Goal: Task Accomplishment & Management: Use online tool/utility

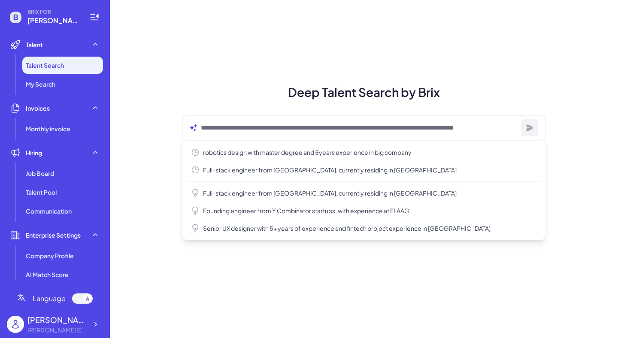
click at [228, 134] on div at bounding box center [364, 128] width 364 height 26
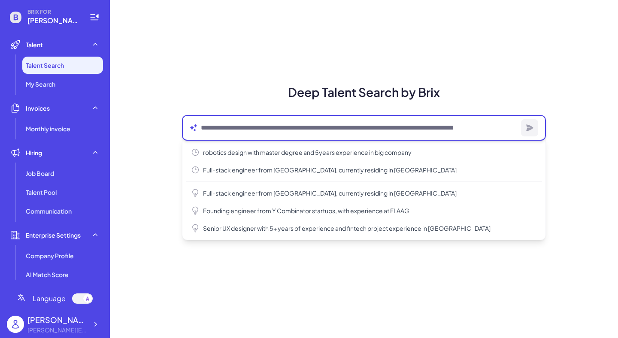
click at [216, 129] on textarea at bounding box center [359, 128] width 317 height 10
click at [225, 129] on textarea at bounding box center [359, 128] width 317 height 10
click at [243, 123] on textarea at bounding box center [359, 128] width 317 height 10
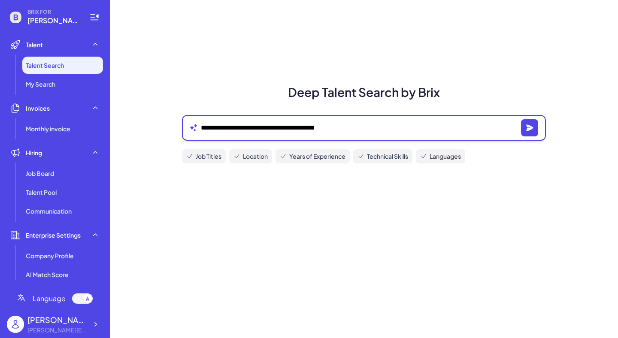
type textarea "**********"
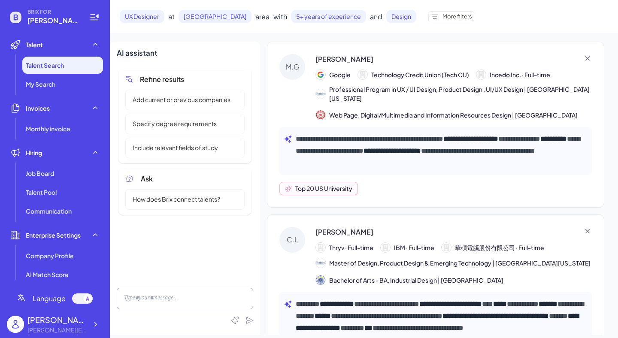
click at [191, 100] on span "Add current or previous companies" at bounding box center [182, 99] width 108 height 9
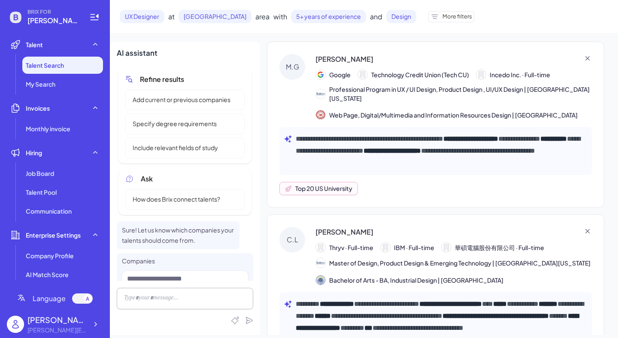
scroll to position [30, 0]
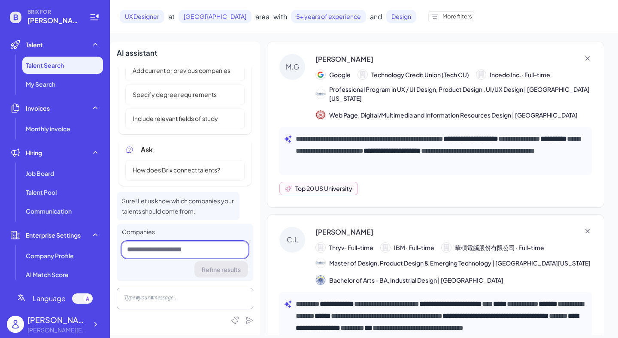
click at [179, 251] on input at bounding box center [185, 250] width 126 height 16
type input "******"
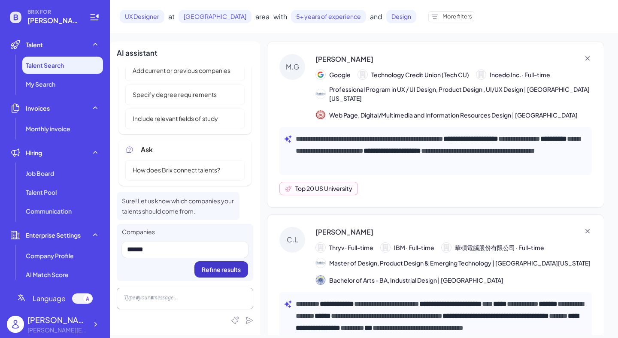
click at [221, 276] on button "Refine results" at bounding box center [221, 269] width 54 height 16
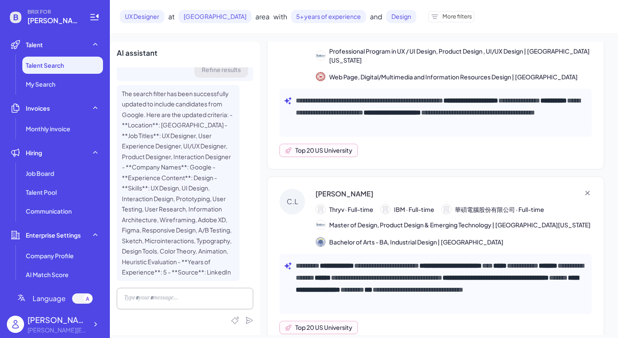
scroll to position [0, 0]
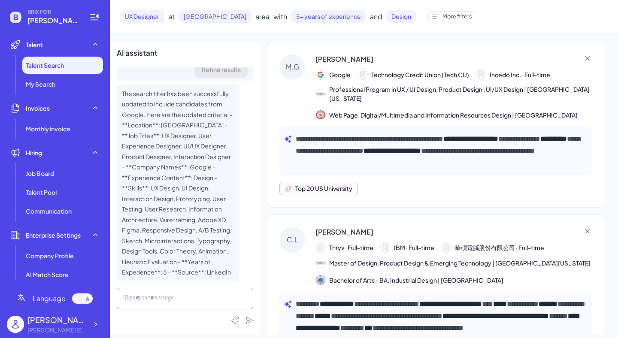
click at [305, 81] on div "M.G [PERSON_NAME] Google Technology Credit Union (Tech CU) Incedo Inc. · Full-t…" at bounding box center [435, 87] width 313 height 66
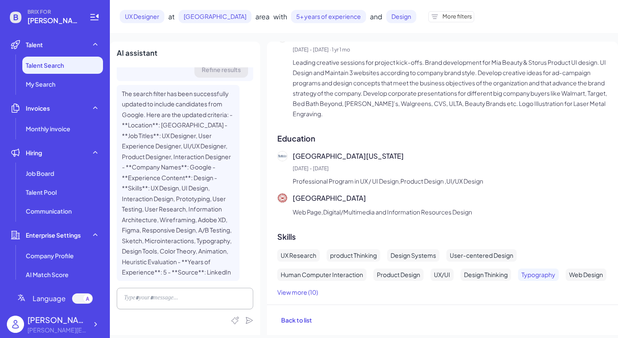
scroll to position [947, 0]
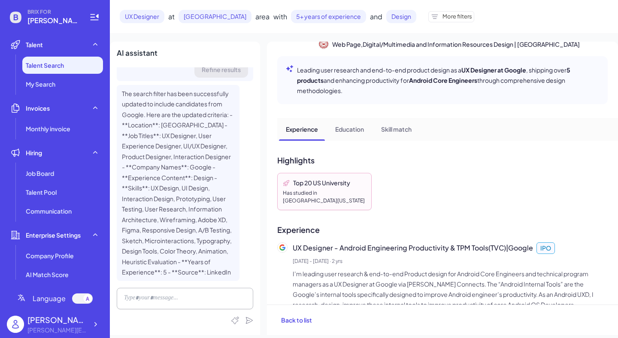
click at [358, 130] on p "Education" at bounding box center [349, 129] width 29 height 9
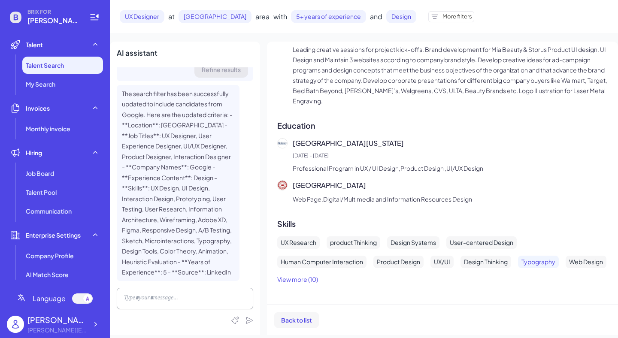
click at [295, 320] on span "Back to list" at bounding box center [296, 320] width 31 height 8
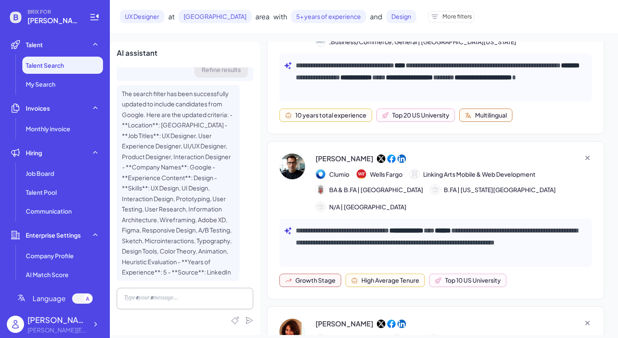
scroll to position [480, 0]
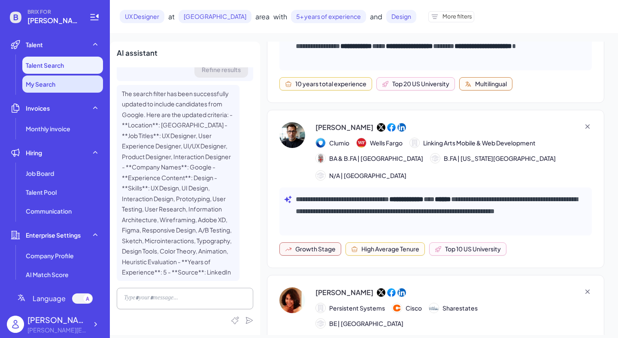
click at [59, 91] on li "My Search" at bounding box center [62, 84] width 81 height 17
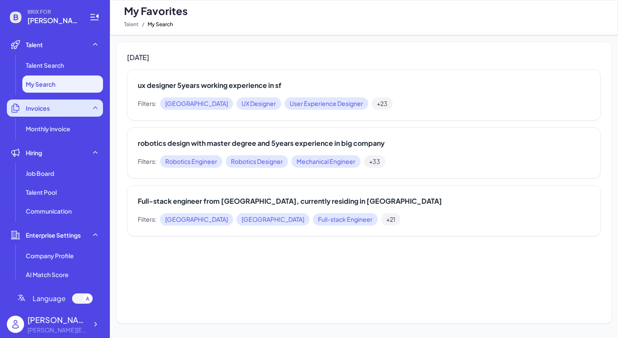
click at [43, 111] on span "Invoices" at bounding box center [38, 108] width 24 height 9
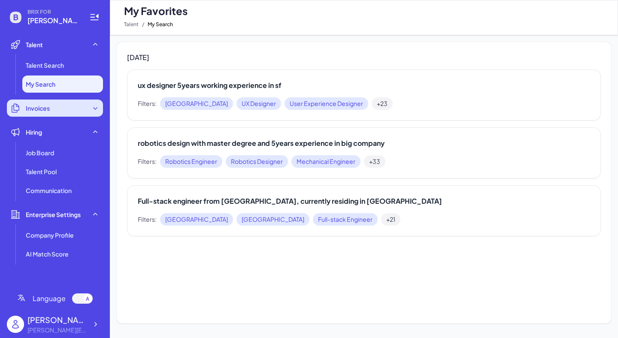
click at [37, 112] on span "Invoices" at bounding box center [38, 108] width 24 height 9
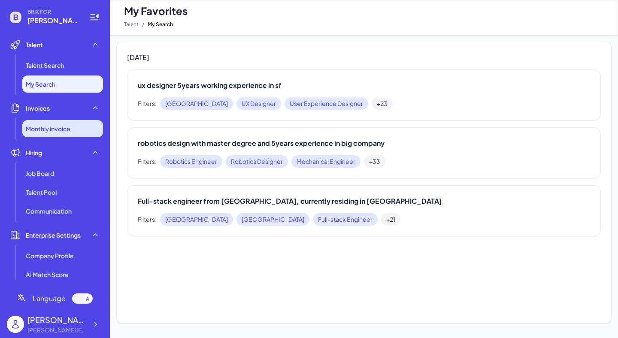
click at [57, 130] on span "Monthly invoice" at bounding box center [48, 129] width 45 height 9
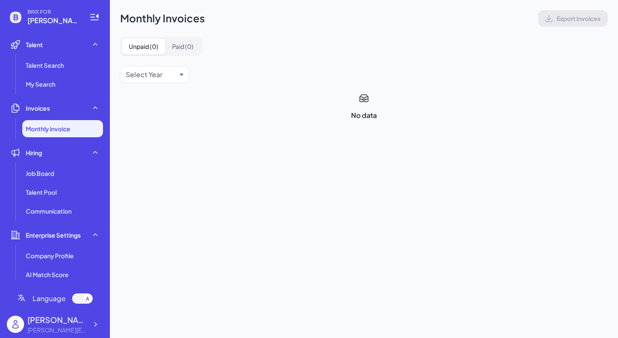
click at [161, 73] on div "Select Year" at bounding box center [144, 75] width 37 height 10
click at [203, 71] on div "Select Year" at bounding box center [364, 75] width 488 height 16
click at [46, 155] on div "Hiring" at bounding box center [55, 152] width 96 height 17
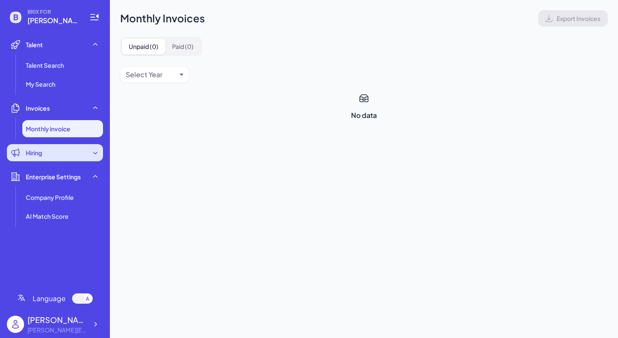
click at [63, 155] on div "Hiring" at bounding box center [55, 152] width 96 height 17
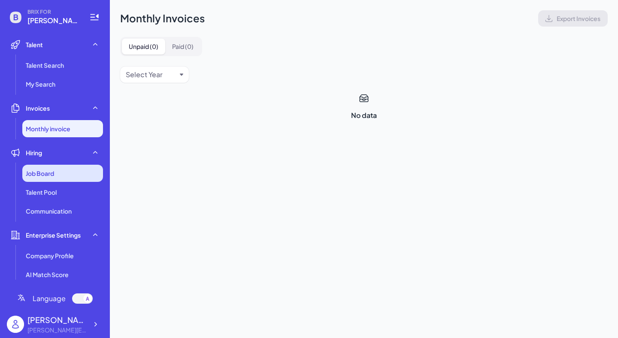
click at [55, 170] on div "Job Board" at bounding box center [62, 173] width 81 height 17
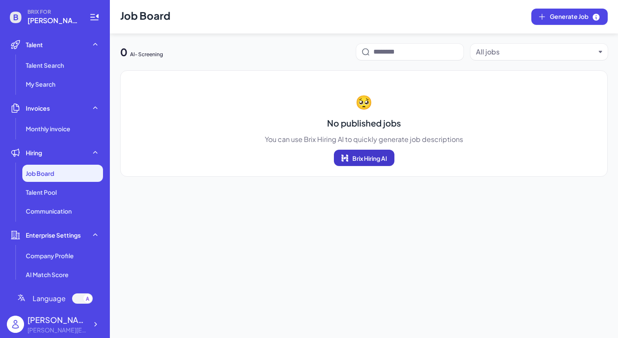
click at [381, 155] on span "Brix Hiring AI" at bounding box center [369, 159] width 35 height 8
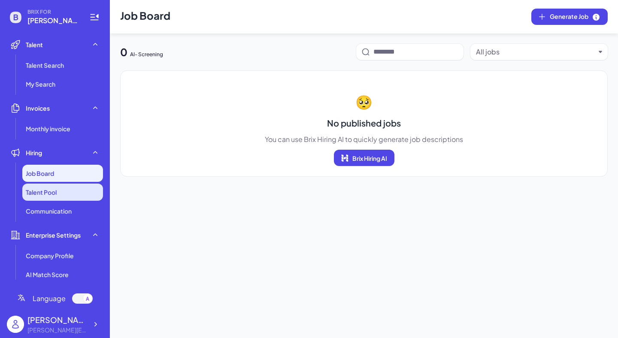
click at [44, 188] on span "Talent Pool" at bounding box center [41, 192] width 31 height 9
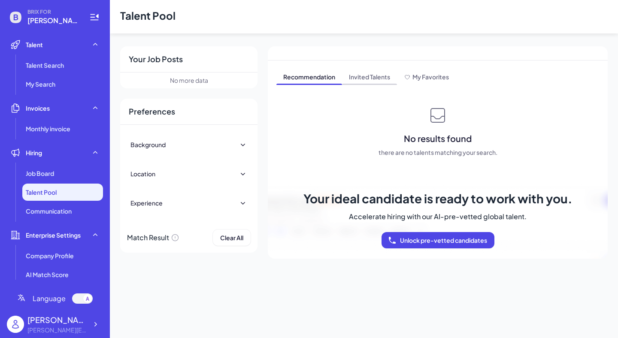
click at [374, 78] on span "Invited Talents" at bounding box center [369, 78] width 55 height 14
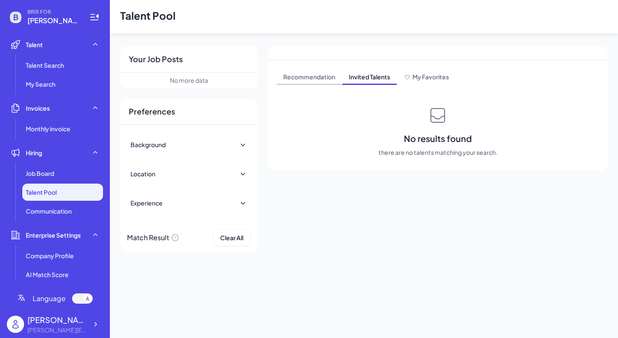
click at [322, 76] on span "Recommendation" at bounding box center [309, 78] width 66 height 14
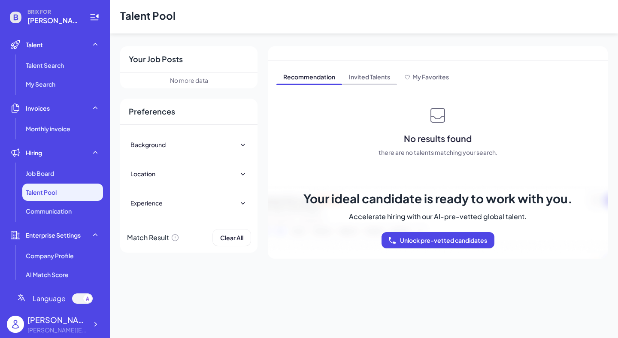
click at [370, 73] on span "Invited Talents" at bounding box center [369, 78] width 55 height 14
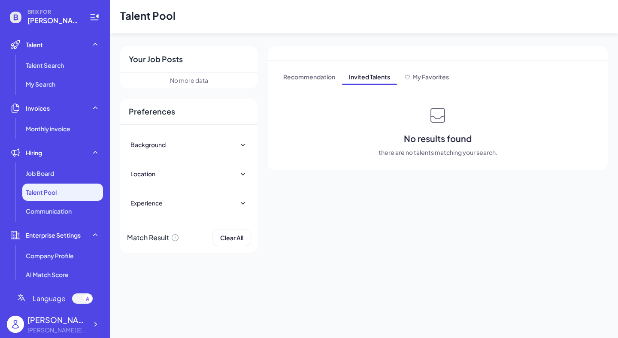
click at [242, 144] on icon at bounding box center [243, 144] width 9 height 9
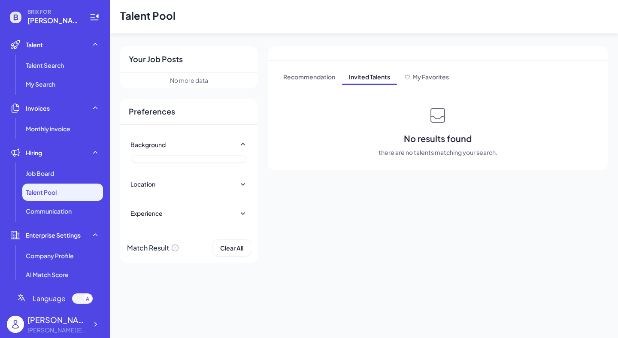
click at [244, 185] on icon at bounding box center [243, 184] width 9 height 9
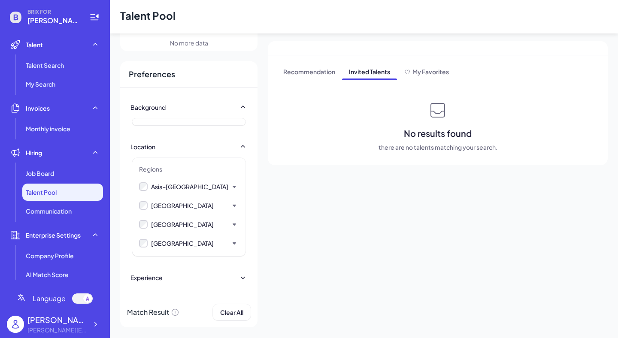
scroll to position [39, 0]
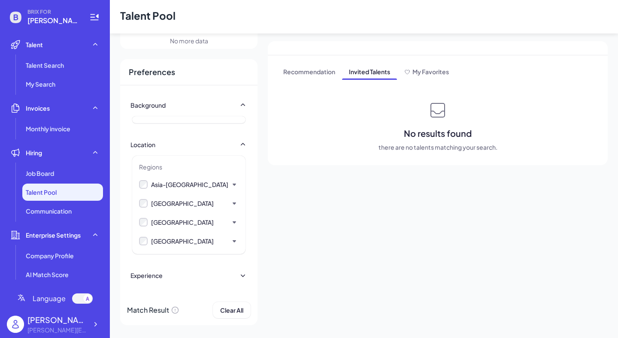
click at [245, 276] on icon at bounding box center [243, 275] width 9 height 9
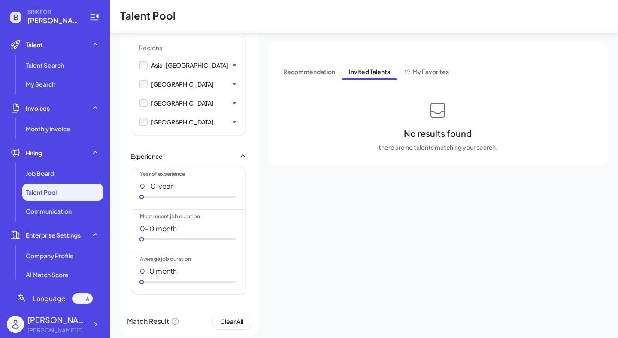
scroll to position [163, 0]
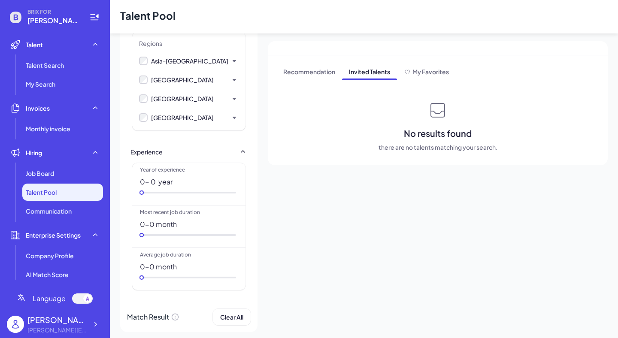
click at [163, 188] on div "Year of experience 0 - 0 year" at bounding box center [188, 184] width 113 height 43
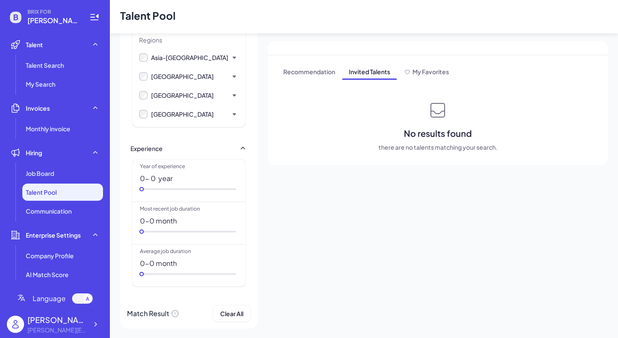
scroll to position [170, 0]
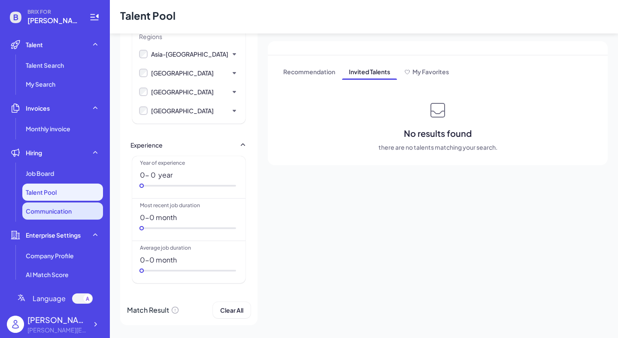
click at [48, 215] on span "Communication" at bounding box center [49, 211] width 46 height 9
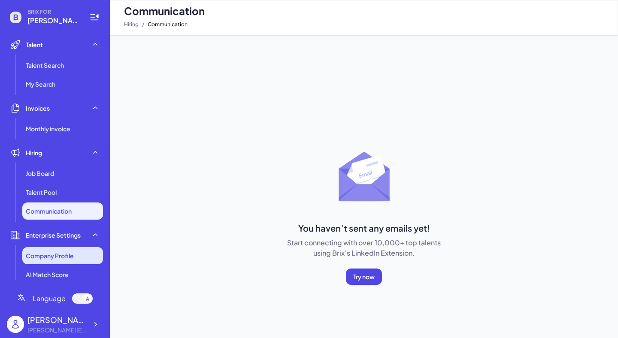
click at [56, 254] on span "Company Profile" at bounding box center [50, 256] width 48 height 9
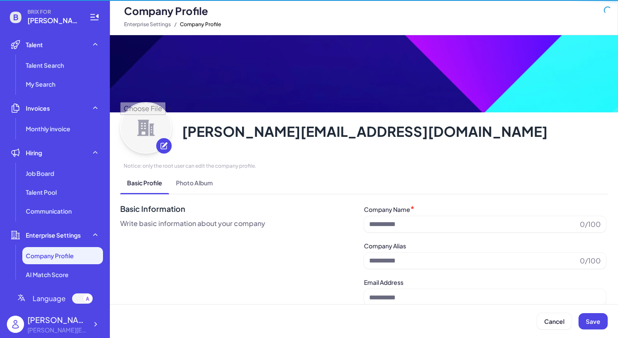
type input "**********"
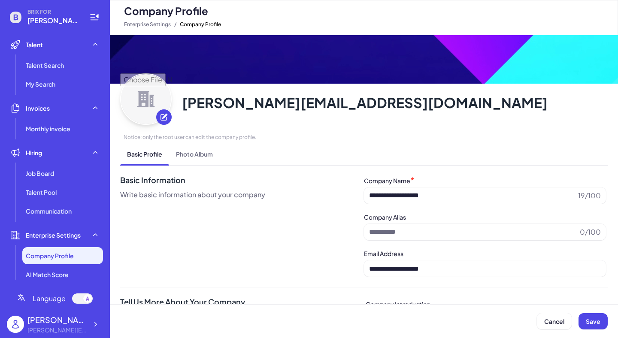
scroll to position [16, 0]
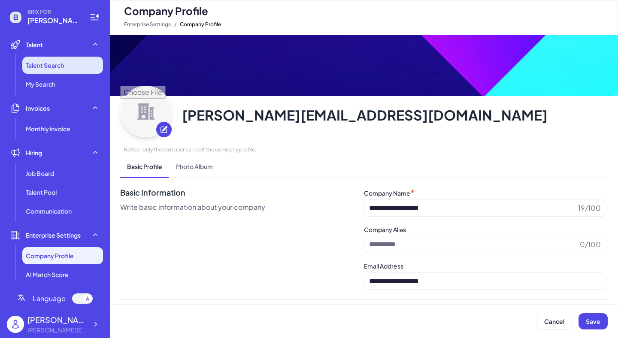
click at [66, 66] on li "Talent Search" at bounding box center [62, 65] width 81 height 17
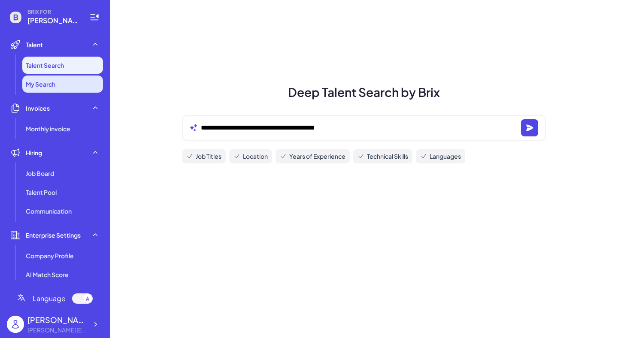
click at [55, 82] on span "My Search" at bounding box center [41, 84] width 30 height 9
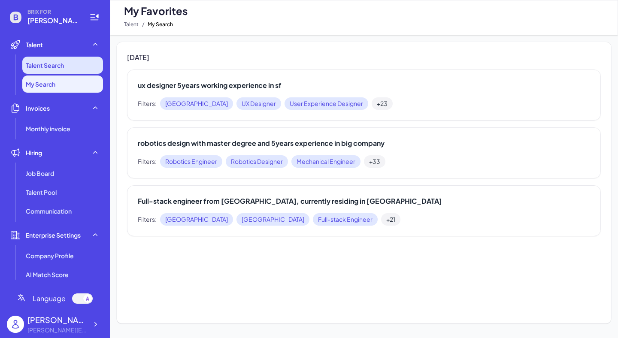
click at [52, 67] on span "Talent Search" at bounding box center [45, 65] width 38 height 9
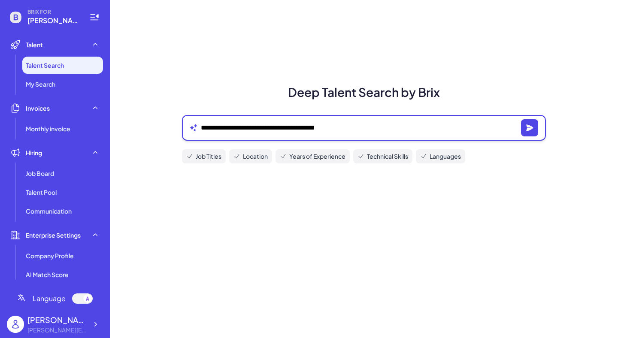
click at [278, 130] on textarea "**********" at bounding box center [359, 128] width 317 height 10
click at [352, 127] on textarea "**********" at bounding box center [359, 128] width 317 height 10
type textarea "*"
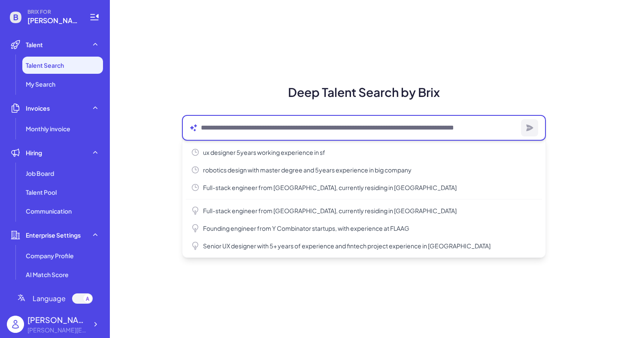
type textarea "*"
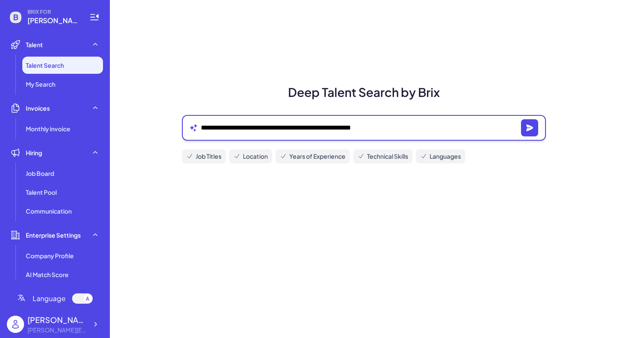
type textarea "**********"
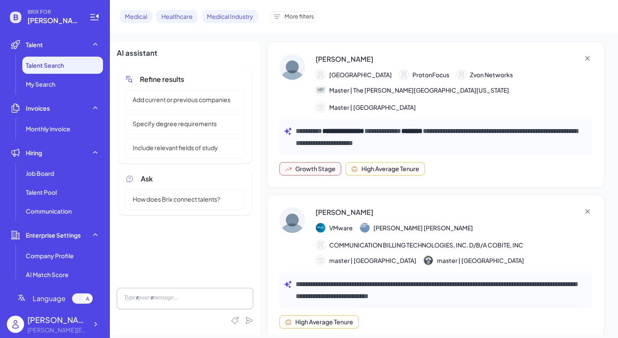
click at [204, 95] on span "Add current or previous companies" at bounding box center [182, 99] width 108 height 9
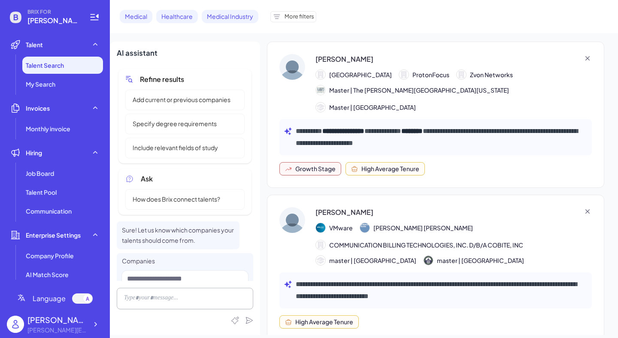
scroll to position [30, 0]
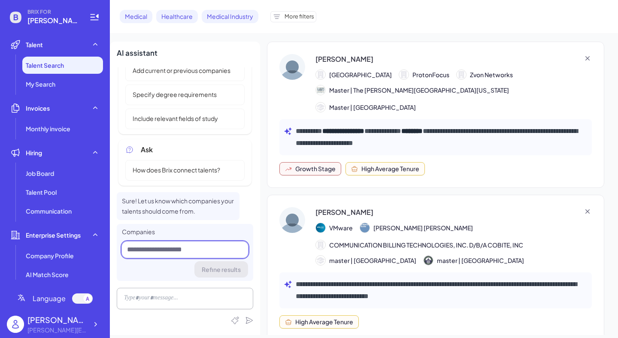
click at [167, 248] on input at bounding box center [185, 250] width 126 height 16
type input "*"
type input "***"
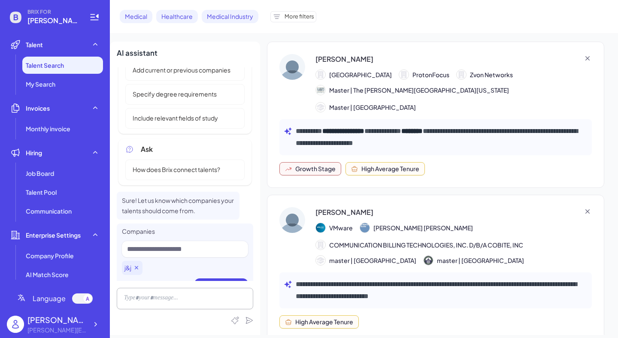
click at [139, 269] on icon at bounding box center [136, 267] width 7 height 7
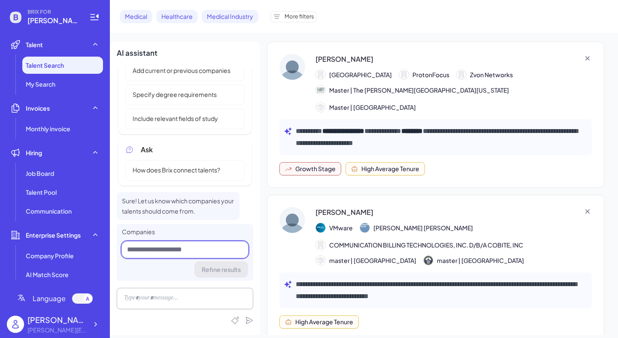
click at [140, 248] on input at bounding box center [185, 250] width 126 height 16
type input "***"
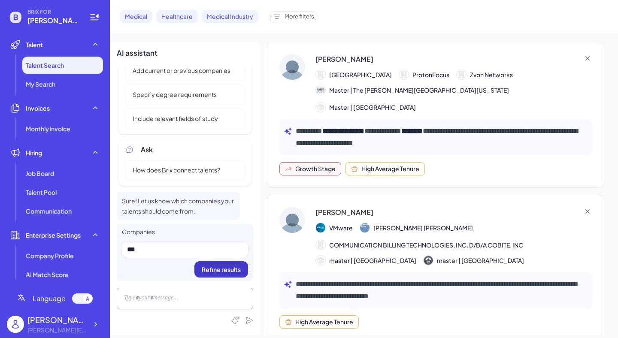
click at [210, 270] on span "Refine results" at bounding box center [221, 270] width 39 height 8
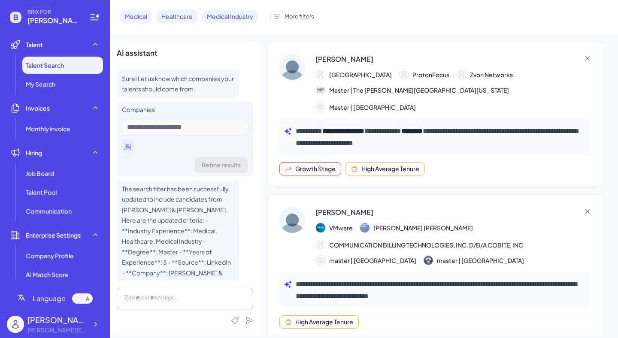
scroll to position [155, 0]
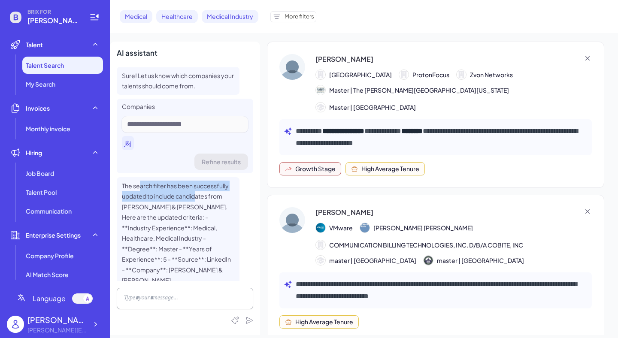
drag, startPoint x: 139, startPoint y: 185, endPoint x: 197, endPoint y: 194, distance: 58.2
click at [197, 194] on span "The search filter has been successfully updated to include candidates from [PER…" at bounding box center [176, 233] width 109 height 103
click at [246, 203] on div "The search filter has been successfully updated to include candidates from [PER…" at bounding box center [185, 233] width 137 height 112
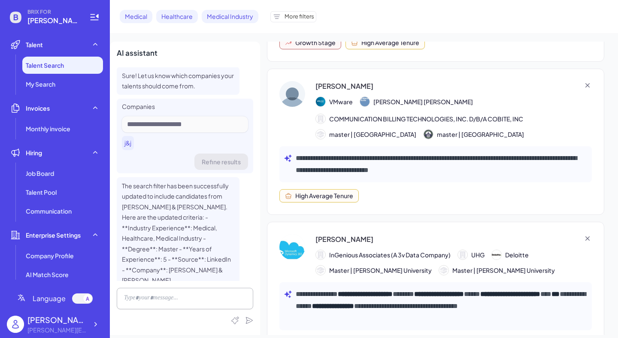
scroll to position [159, 0]
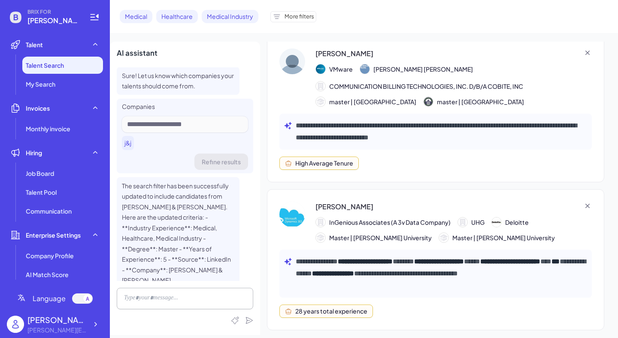
click at [309, 20] on span "More filters" at bounding box center [300, 16] width 30 height 9
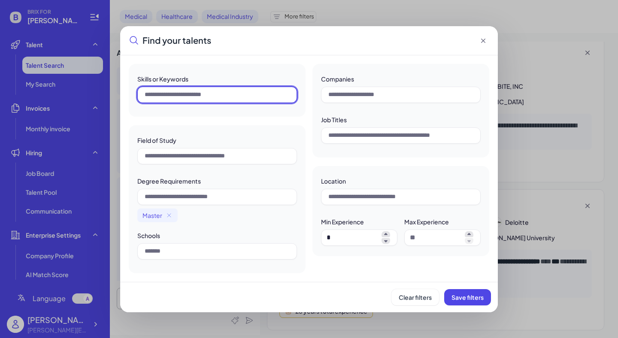
click at [185, 92] on input "text" at bounding box center [217, 95] width 160 height 16
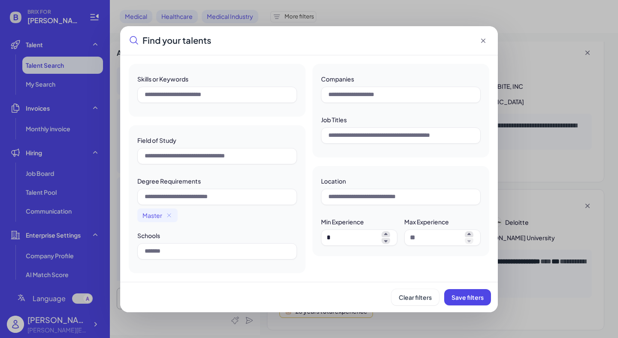
drag, startPoint x: 261, startPoint y: 39, endPoint x: 271, endPoint y: 21, distance: 21.3
click at [271, 22] on div "Find your talents Skills or Keywords Field of Study Degree Requirements Master …" at bounding box center [309, 169] width 618 height 338
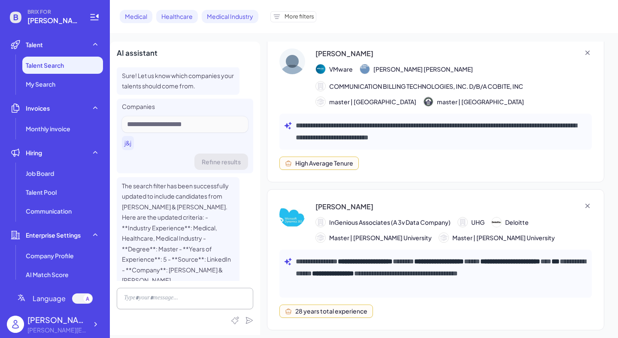
click at [303, 14] on span "More filters" at bounding box center [300, 16] width 30 height 9
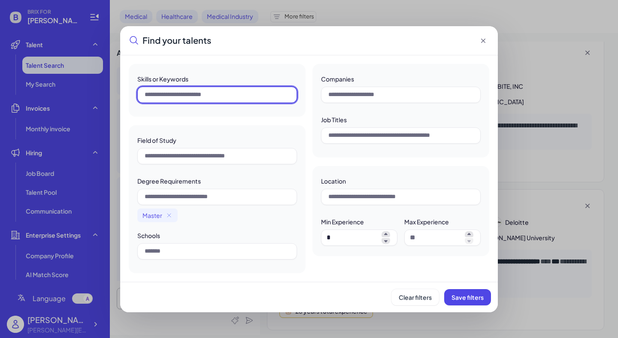
click at [188, 92] on input "text" at bounding box center [217, 95] width 160 height 16
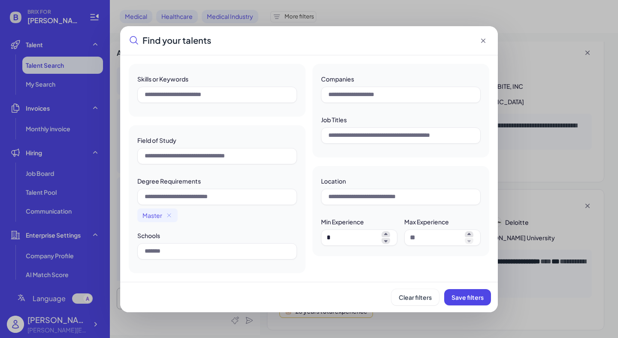
click at [485, 39] on icon at bounding box center [483, 41] width 4 height 4
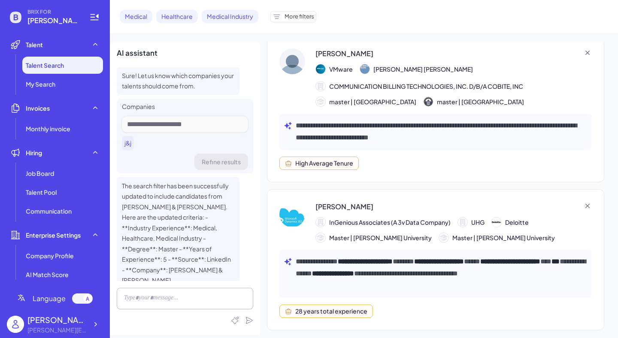
scroll to position [223, 0]
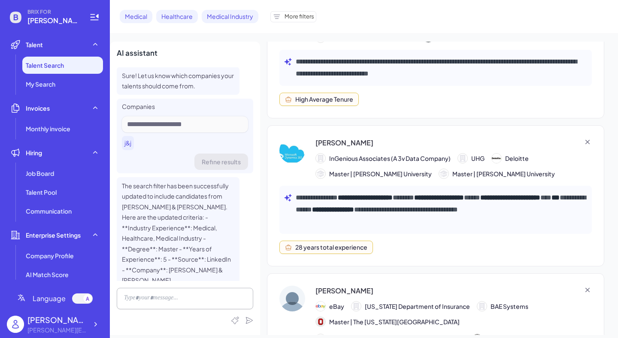
click at [442, 149] on div "[PERSON_NAME] InGenious Associates (A 3v Data Company) UHG Deloitte Master | [P…" at bounding box center [436, 158] width 240 height 41
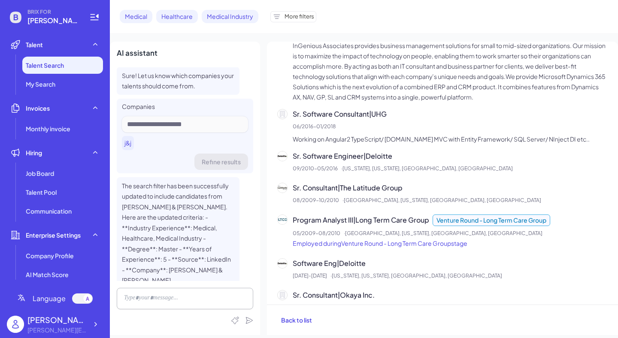
scroll to position [0, 0]
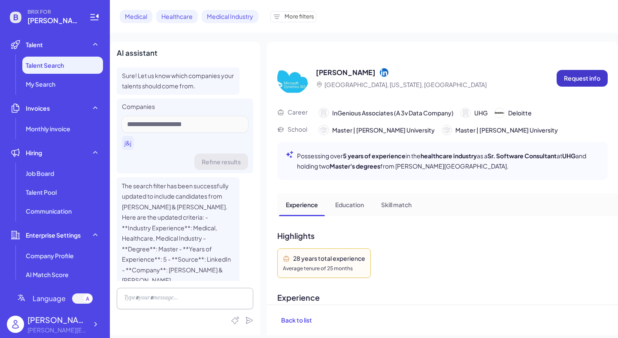
click at [575, 80] on p "Request info" at bounding box center [582, 78] width 36 height 9
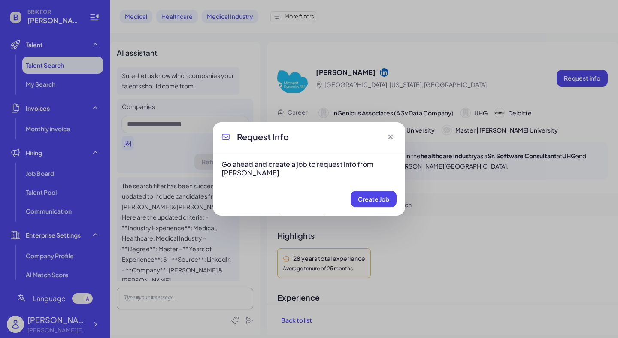
click at [390, 138] on icon at bounding box center [390, 137] width 9 height 9
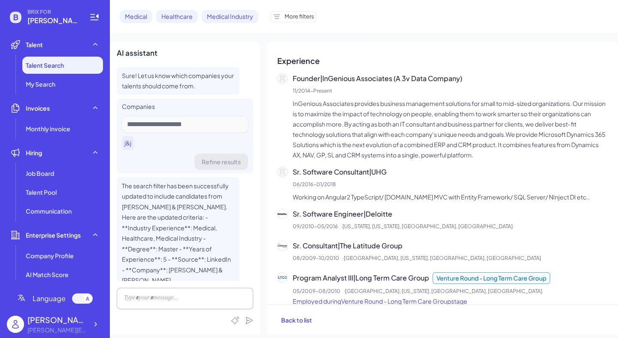
scroll to position [140, 0]
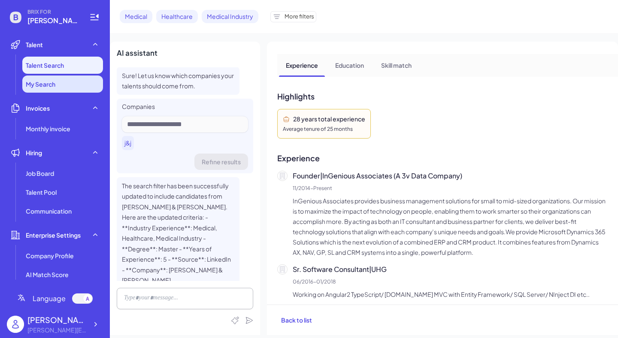
click at [44, 88] on span "My Search" at bounding box center [41, 84] width 30 height 9
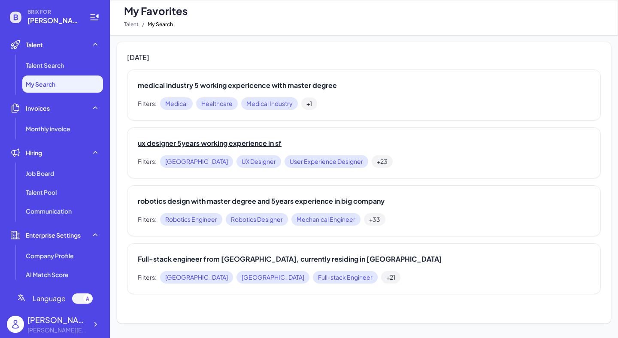
click at [246, 145] on h2 "ux designer 5years working experience in sf" at bounding box center [364, 143] width 453 height 10
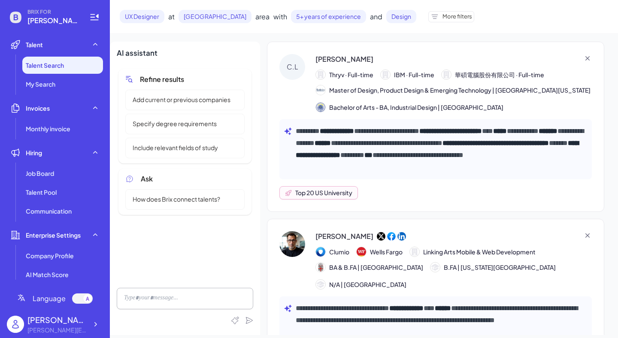
scroll to position [191, 0]
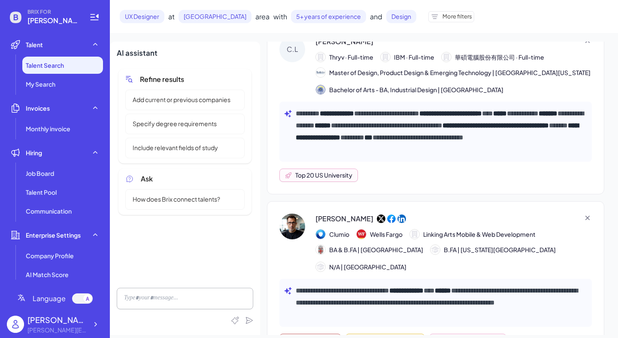
click at [391, 102] on div "**********" at bounding box center [435, 132] width 313 height 60
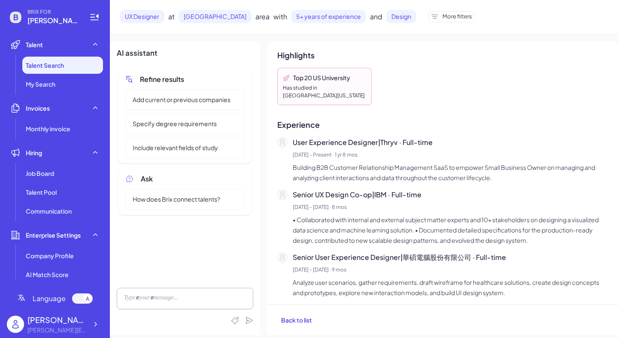
scroll to position [0, 0]
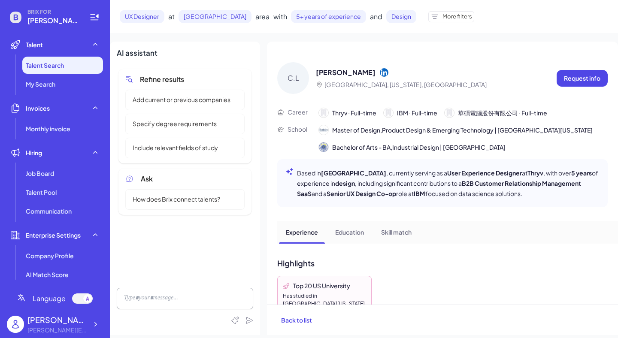
click at [380, 73] on icon at bounding box center [384, 72] width 9 height 9
click at [52, 194] on span "Talent Pool" at bounding box center [41, 192] width 31 height 9
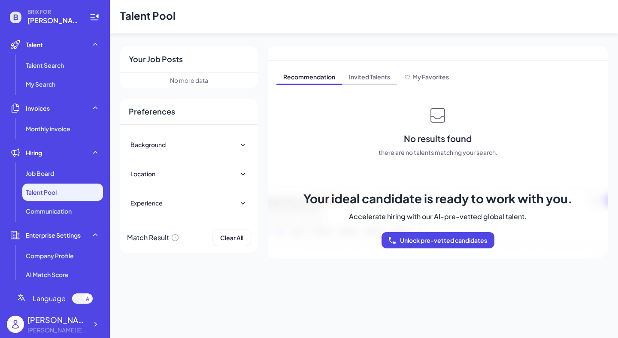
click at [374, 74] on span "Invited Talents" at bounding box center [369, 78] width 55 height 14
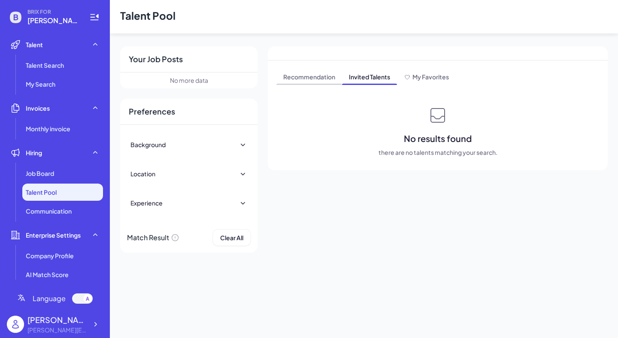
click at [308, 82] on span "Recommendation" at bounding box center [309, 78] width 66 height 14
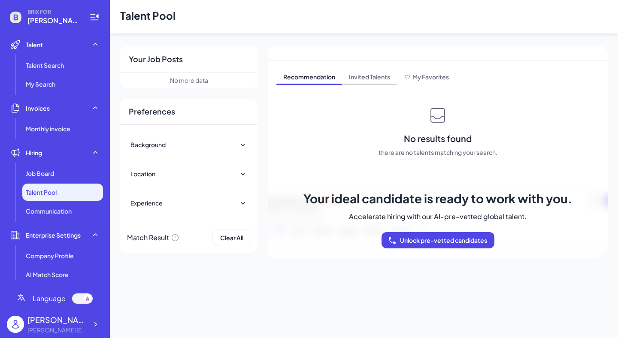
click at [368, 78] on span "Invited Talents" at bounding box center [369, 78] width 55 height 14
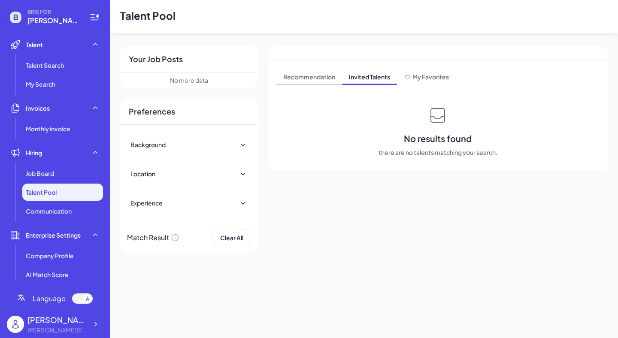
click at [309, 79] on span "Recommendation" at bounding box center [309, 78] width 66 height 14
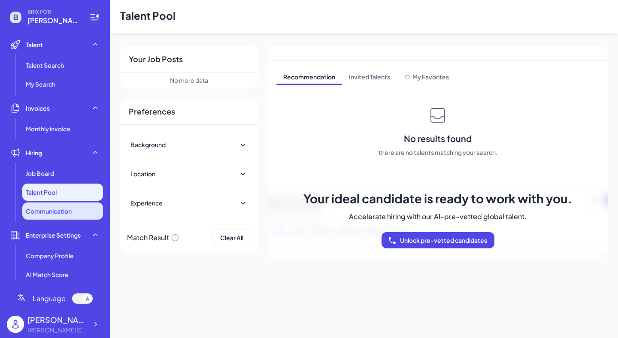
click at [57, 211] on span "Communication" at bounding box center [49, 211] width 46 height 9
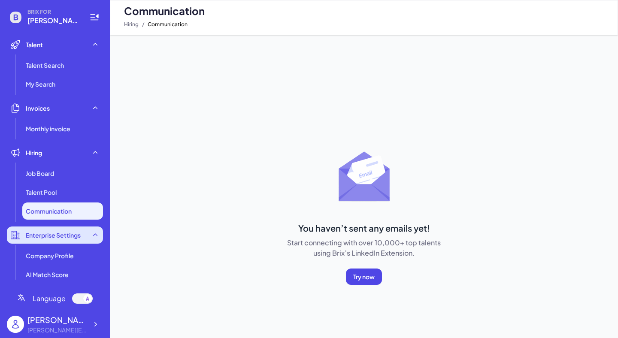
click at [94, 229] on div "Enterprise Settings" at bounding box center [55, 235] width 96 height 17
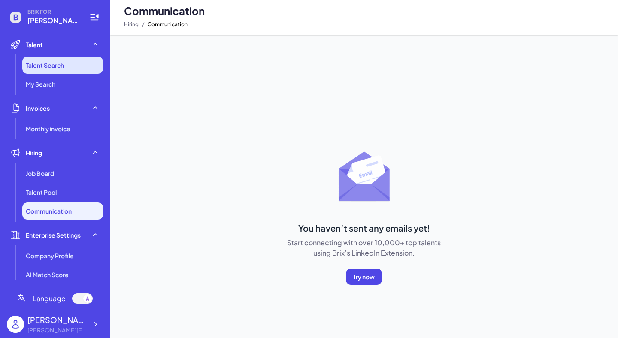
click at [57, 64] on span "Talent Search" at bounding box center [45, 65] width 38 height 9
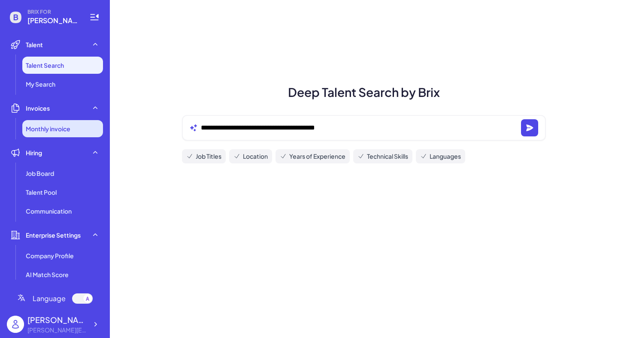
click at [47, 123] on li "Monthly invoice" at bounding box center [62, 128] width 81 height 17
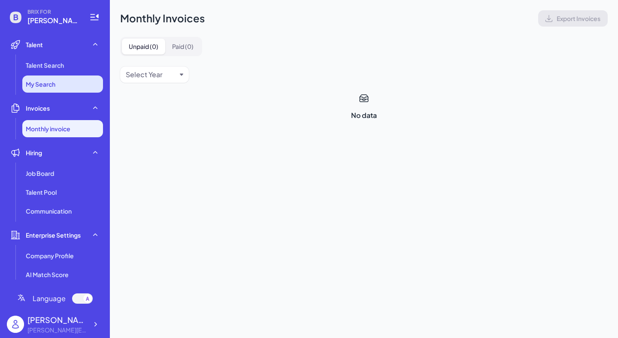
click at [55, 83] on span "My Search" at bounding box center [41, 84] width 30 height 9
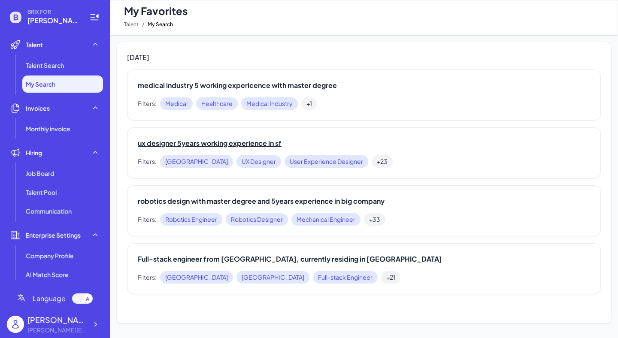
click at [267, 143] on h2 "ux designer 5years working experience in sf" at bounding box center [364, 143] width 453 height 10
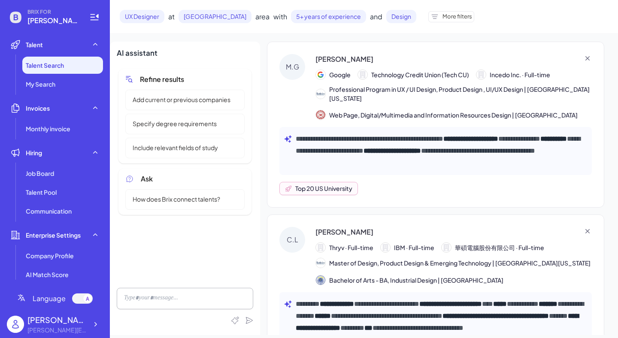
click at [328, 61] on div "[PERSON_NAME]" at bounding box center [345, 59] width 58 height 10
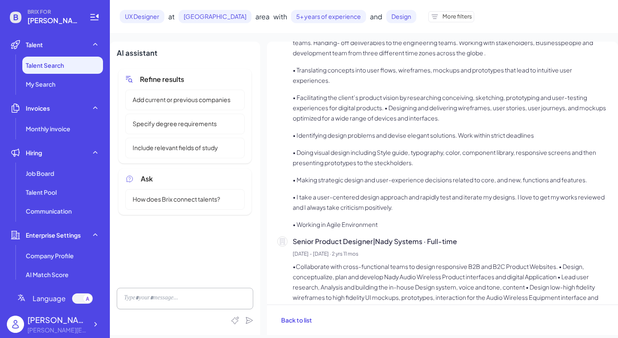
scroll to position [590, 0]
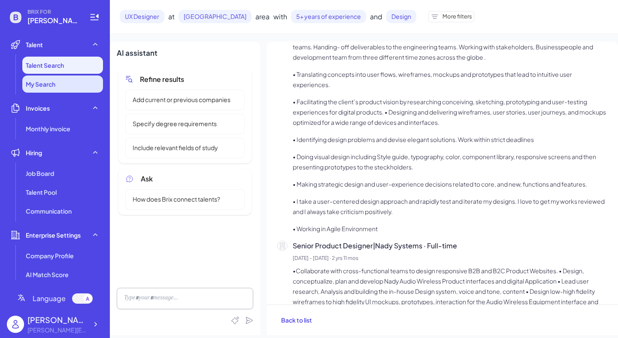
click at [41, 87] on span "My Search" at bounding box center [41, 84] width 30 height 9
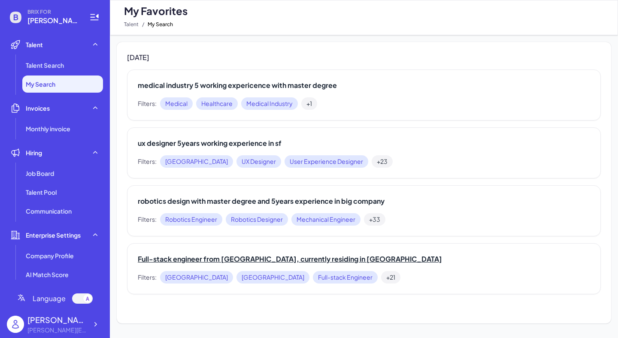
click at [182, 261] on h2 "Full-stack engineer from [GEOGRAPHIC_DATA], currently residing in [GEOGRAPHIC_D…" at bounding box center [364, 259] width 453 height 10
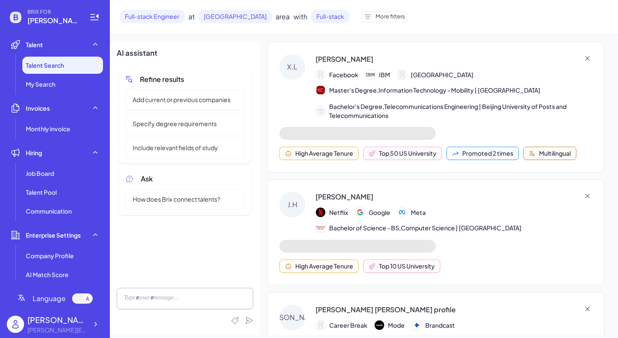
click at [297, 61] on div "X.L" at bounding box center [292, 67] width 26 height 26
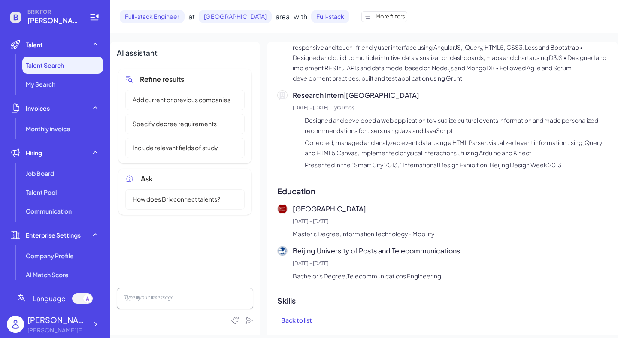
scroll to position [822, 0]
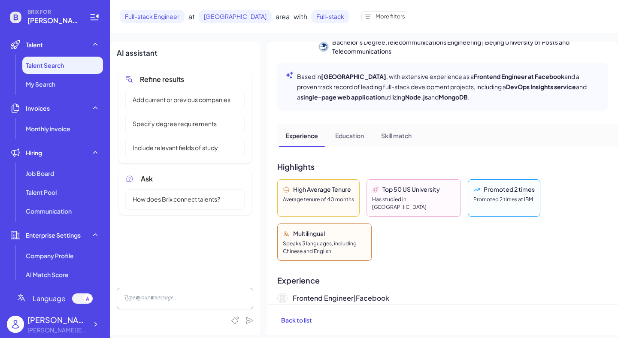
click at [353, 134] on p "Education" at bounding box center [349, 135] width 29 height 9
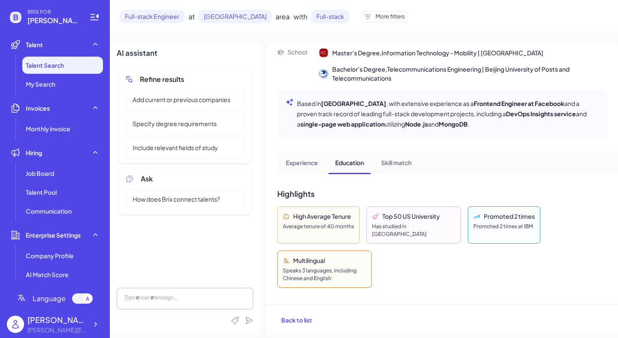
scroll to position [0, 0]
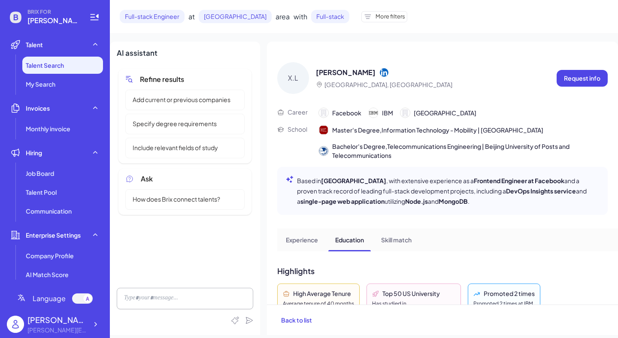
click at [409, 240] on p "Skill match" at bounding box center [396, 240] width 30 height 9
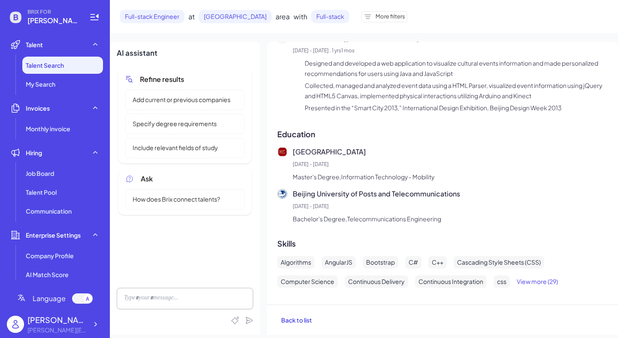
scroll to position [822, 0]
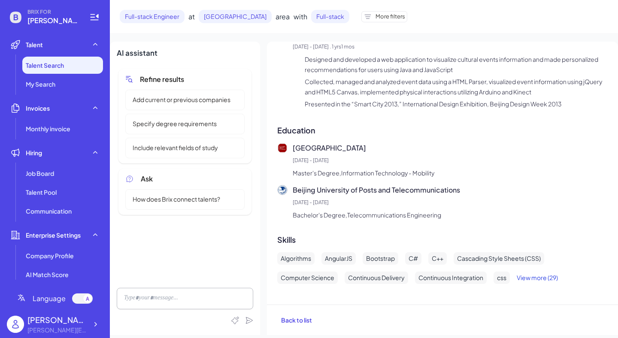
click at [544, 279] on button "View more (29)" at bounding box center [537, 278] width 41 height 12
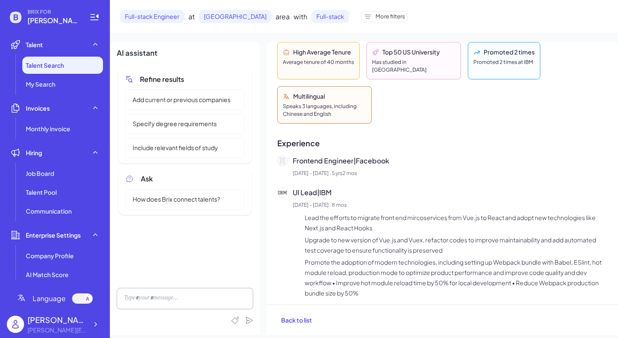
scroll to position [241, 0]
click at [94, 41] on icon at bounding box center [95, 44] width 9 height 9
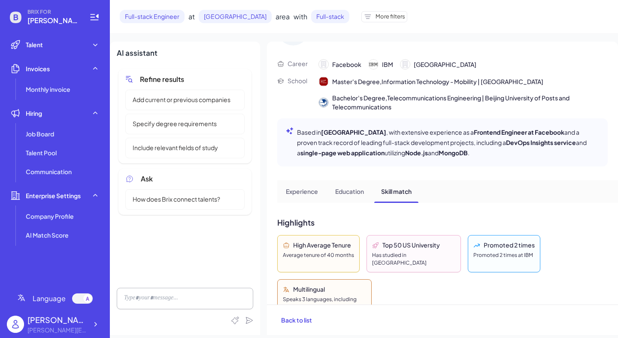
scroll to position [0, 0]
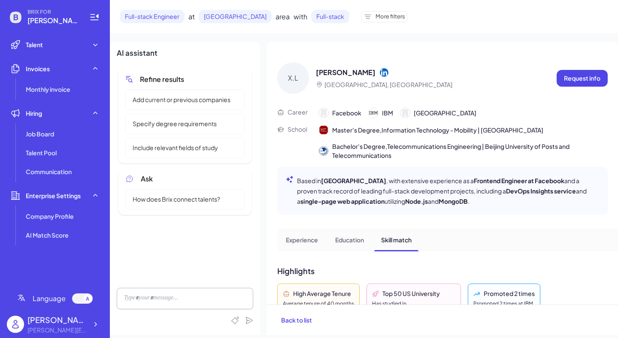
click at [380, 71] on icon at bounding box center [384, 72] width 9 height 9
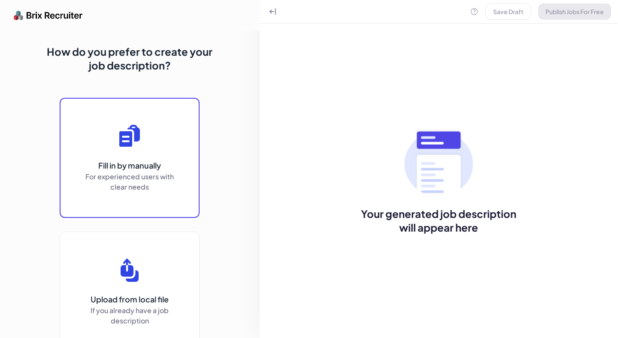
click at [134, 152] on button "Fill in by manually For experienced users with clear needs" at bounding box center [130, 158] width 140 height 120
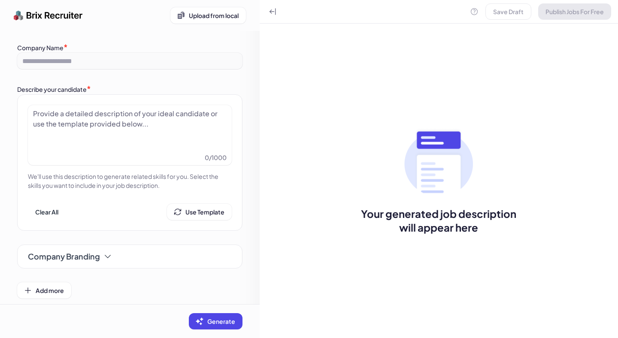
click at [107, 131] on div at bounding box center [130, 130] width 194 height 43
click at [188, 212] on span "Use Template" at bounding box center [204, 212] width 39 height 8
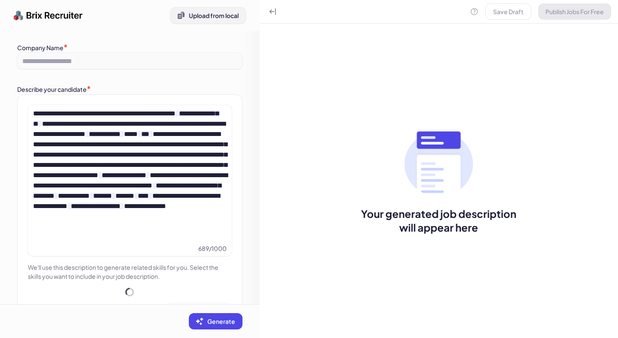
click at [207, 12] on span "Upload from local" at bounding box center [214, 16] width 50 height 8
